Goal: Transaction & Acquisition: Purchase product/service

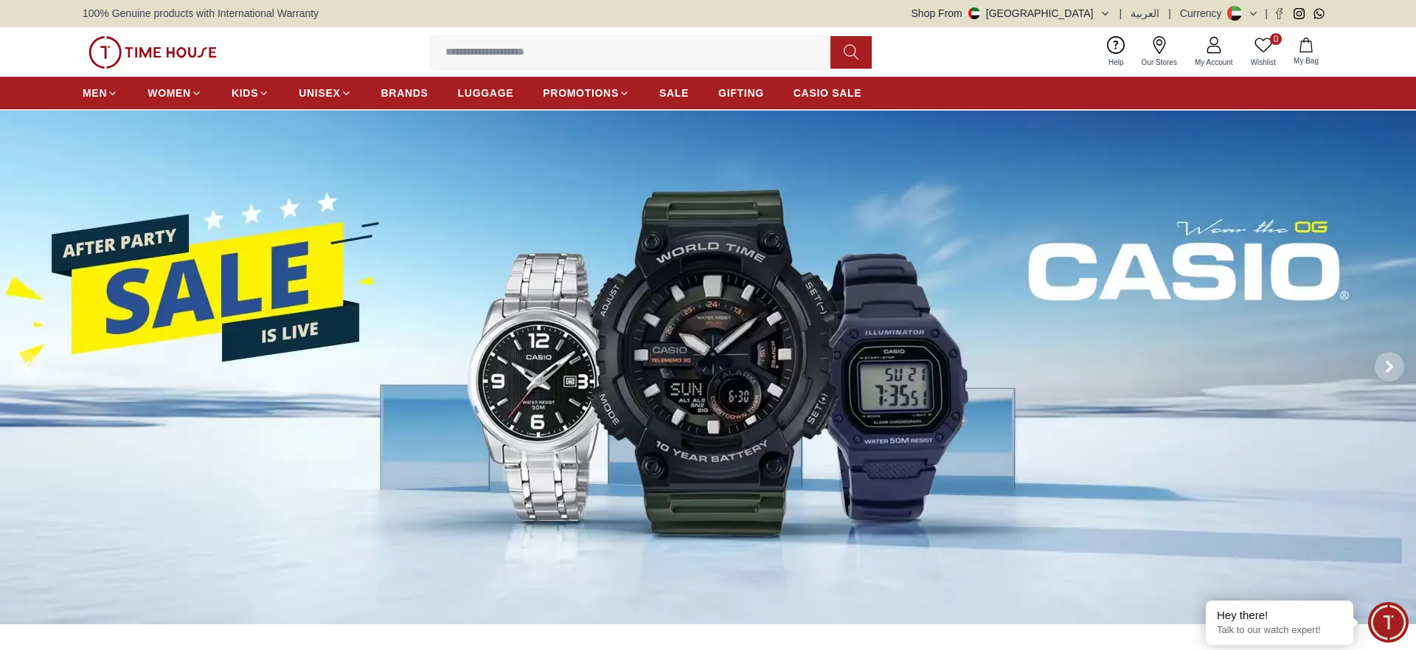
click at [418, 98] on span "BRANDS" at bounding box center [404, 93] width 47 height 15
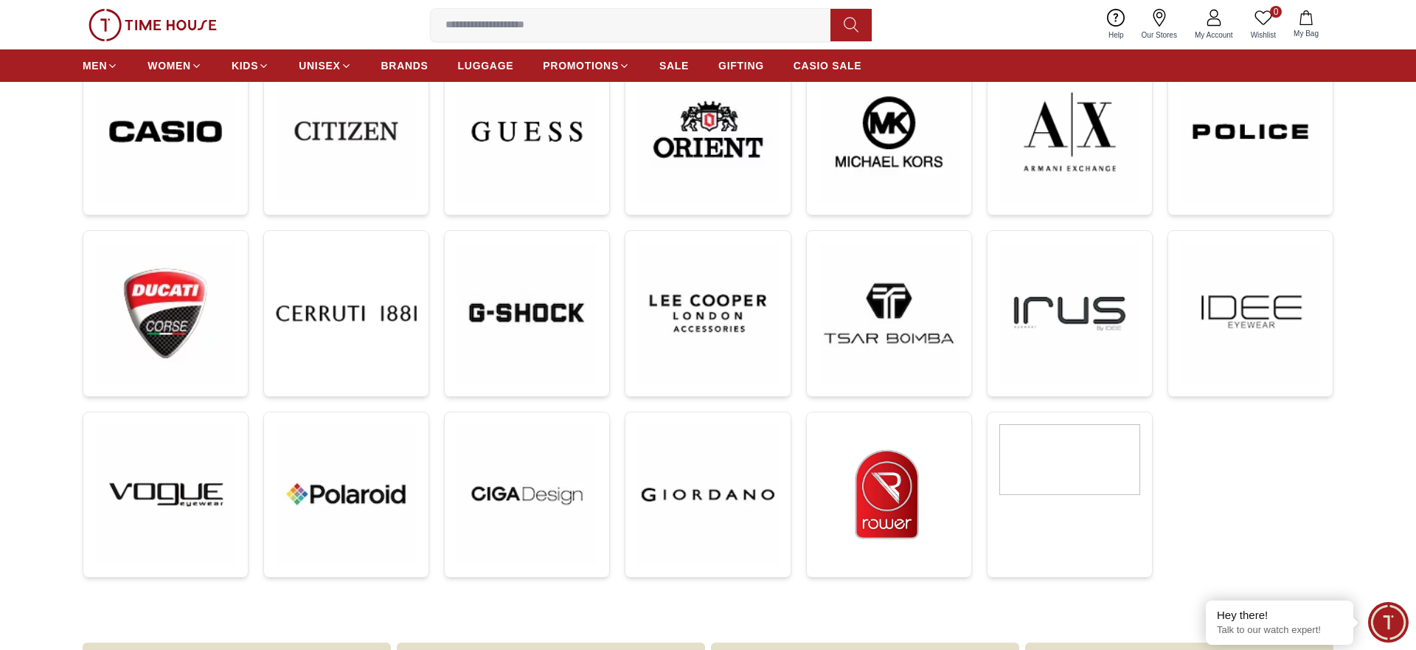
scroll to position [226, 0]
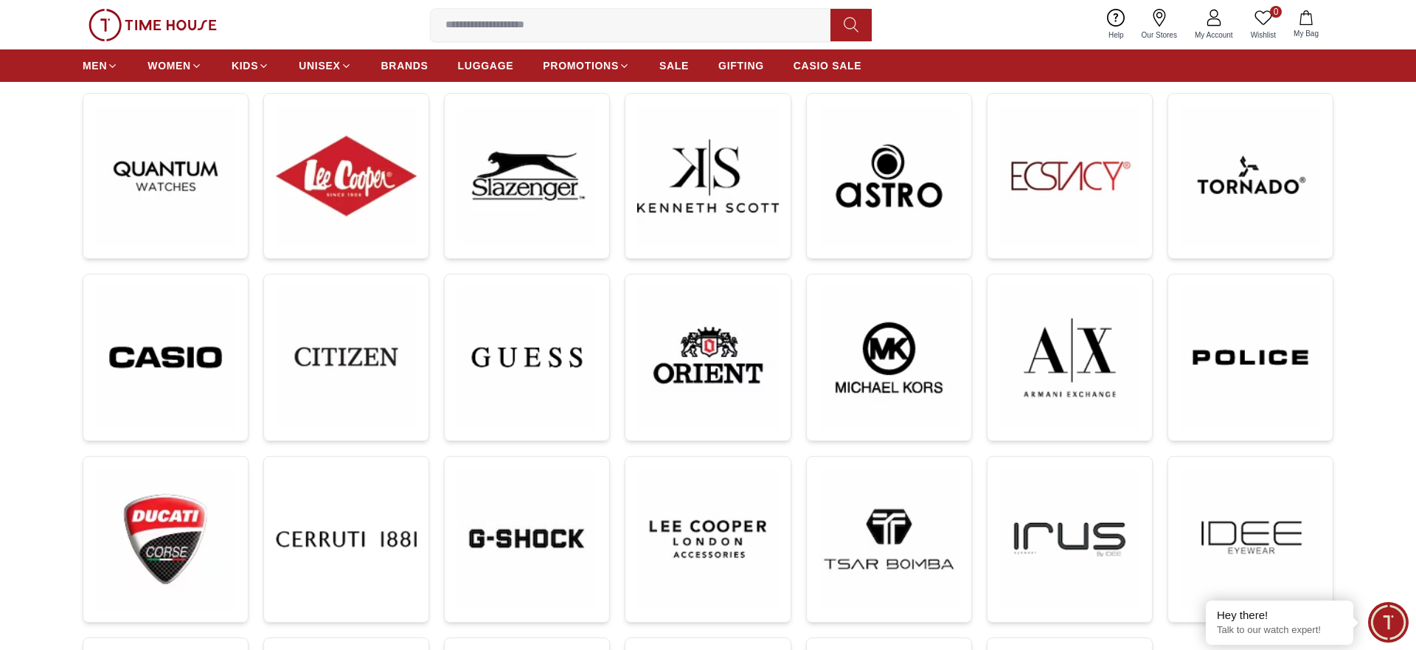
click at [533, 18] on input at bounding box center [637, 25] width 412 height 30
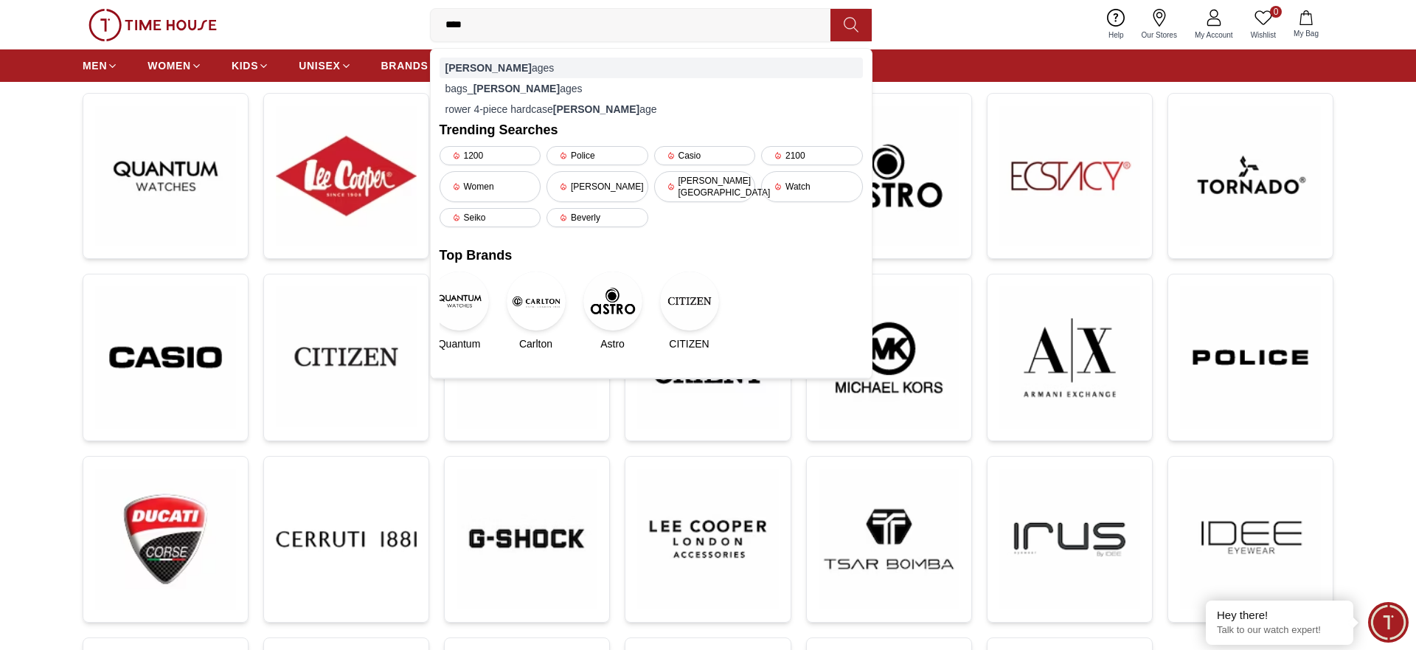
type input "****"
click at [488, 70] on div "[PERSON_NAME] ages" at bounding box center [651, 68] width 423 height 21
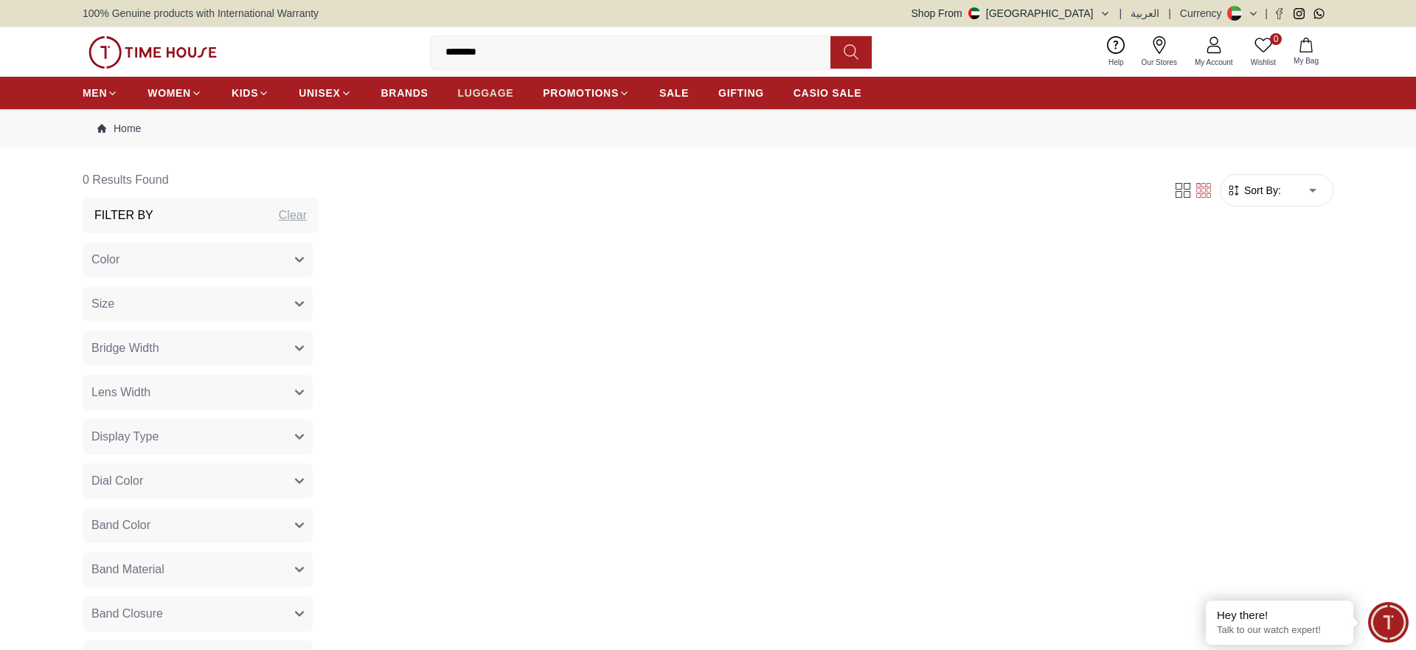
click at [468, 88] on span "LUGGAGE" at bounding box center [486, 93] width 56 height 15
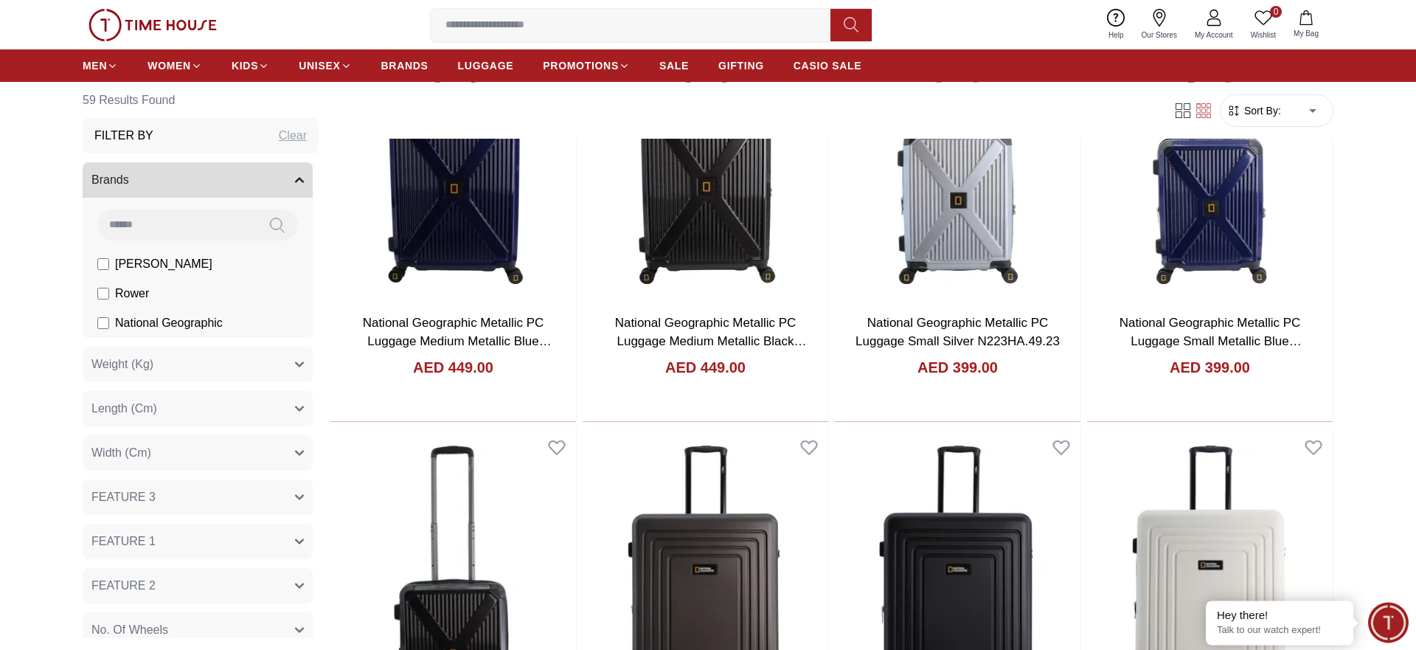
scroll to position [828, 0]
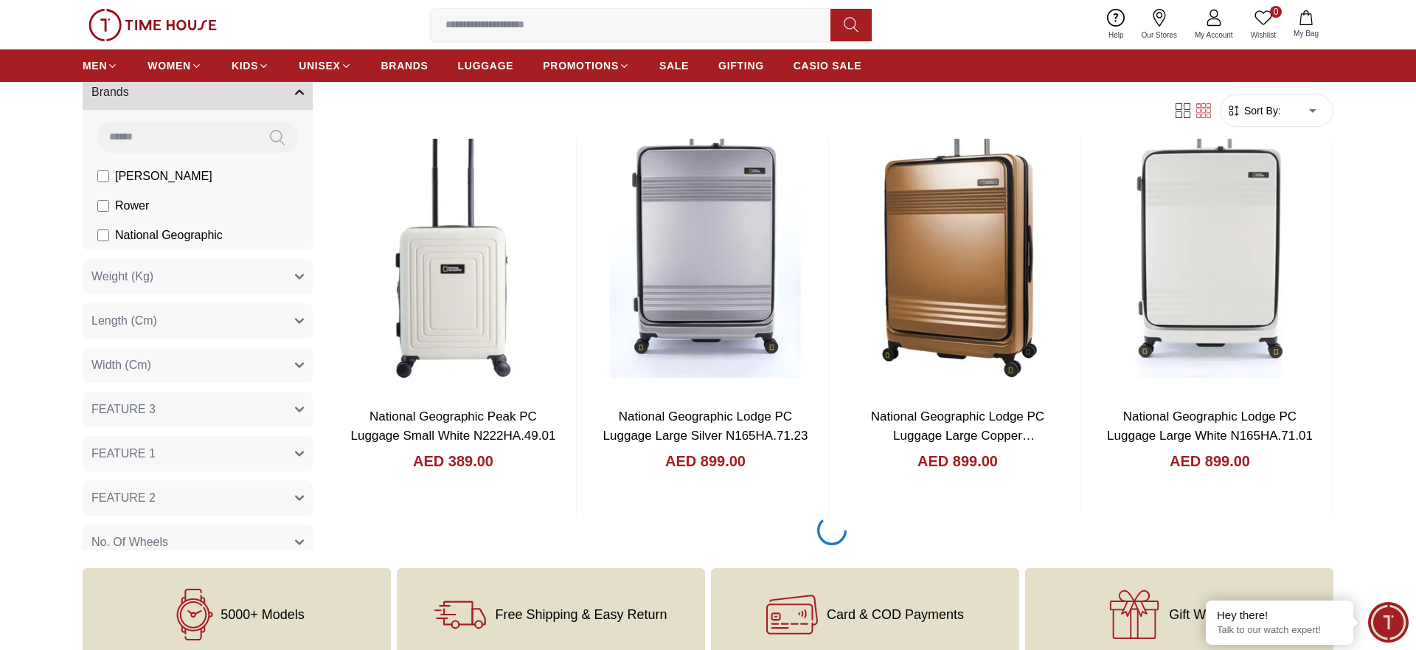
scroll to position [2182, 0]
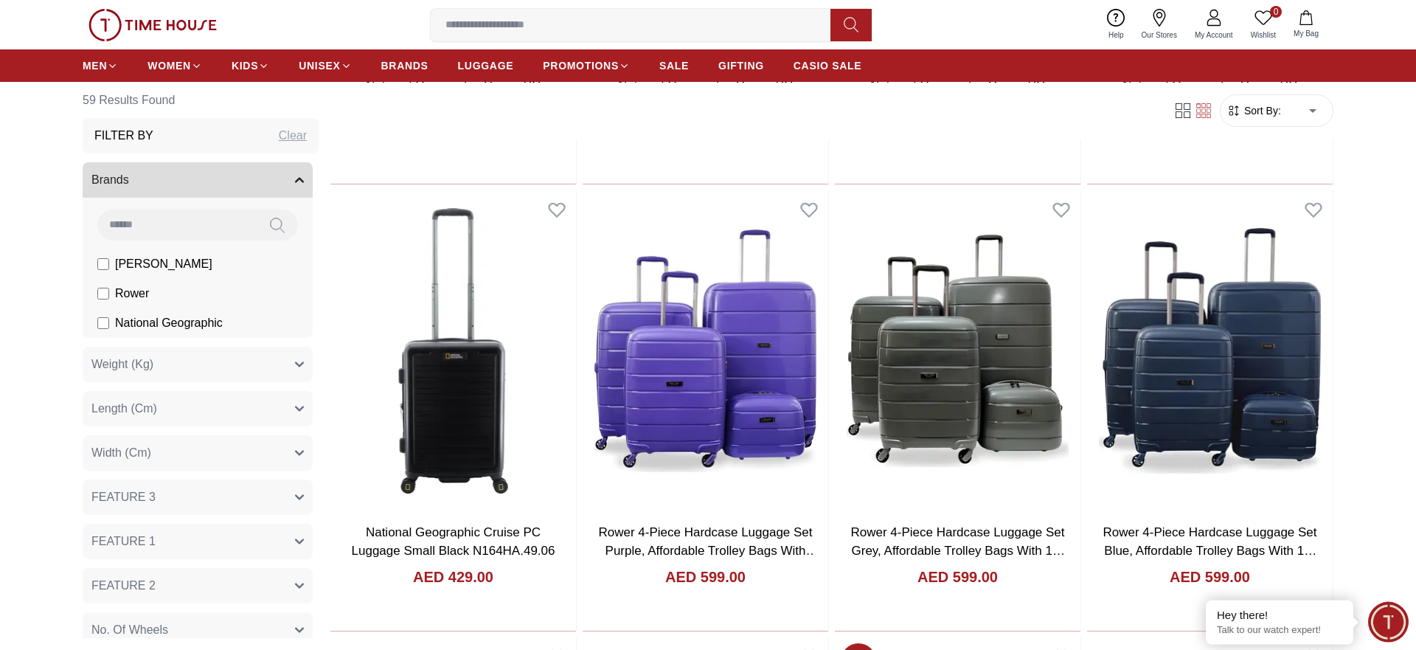
scroll to position [4063, 0]
